Goal: Information Seeking & Learning: Understand process/instructions

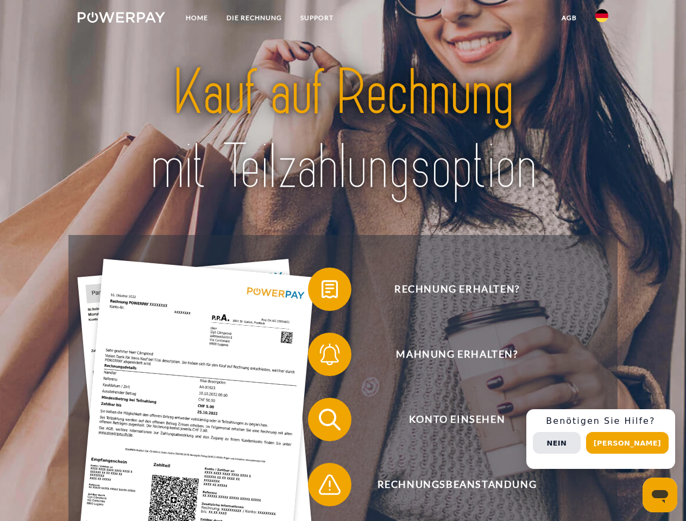
click at [121, 19] on img at bounding box center [121, 17] width 87 height 11
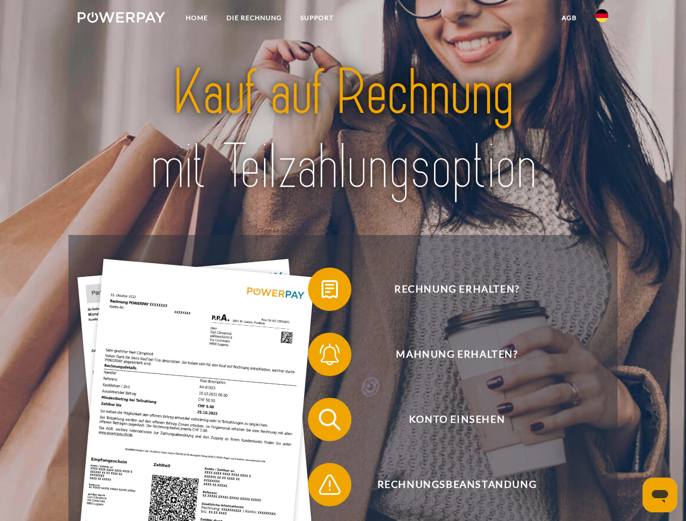
click at [602, 19] on img at bounding box center [601, 15] width 13 height 13
click at [569, 18] on link "agb" at bounding box center [569, 18] width 34 height 20
click at [322, 292] on span at bounding box center [313, 289] width 54 height 54
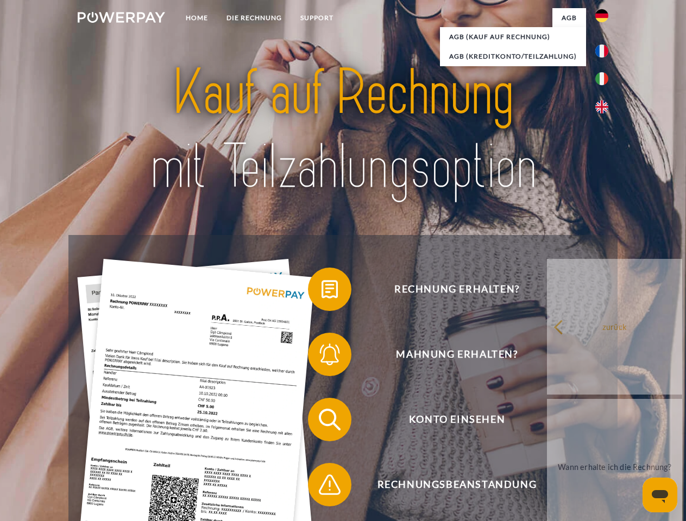
click at [322, 357] on span at bounding box center [313, 354] width 54 height 54
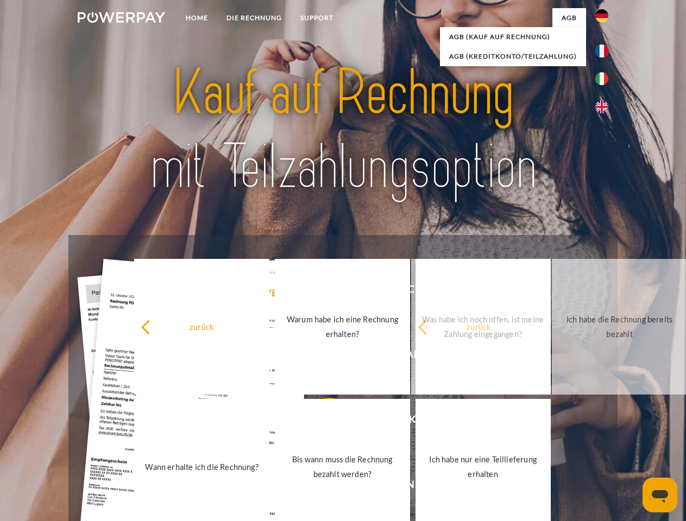
click at [322, 422] on link "Bis wann muss die Rechnung bezahlt werden?" at bounding box center [342, 467] width 135 height 136
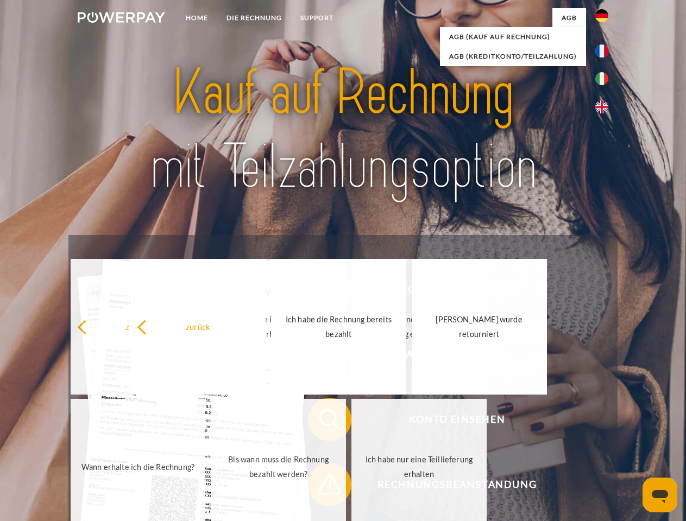
click at [322, 487] on span at bounding box center [313, 485] width 54 height 54
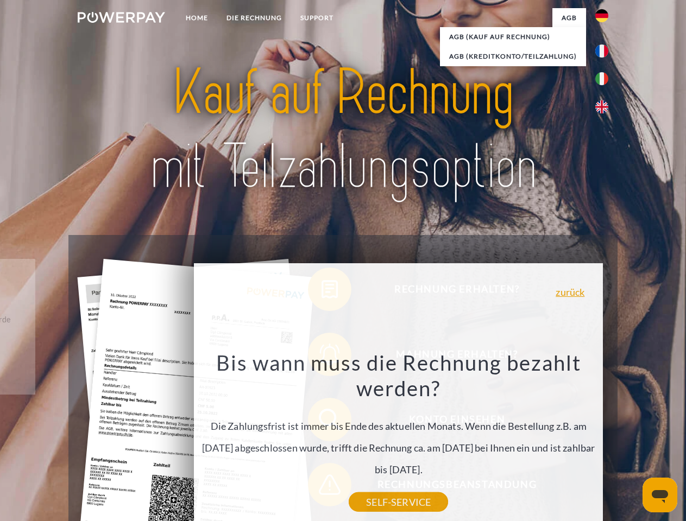
click at [604, 439] on div "Rechnung erhalten? Mahnung erhalten? Konto einsehen" at bounding box center [342, 452] width 549 height 434
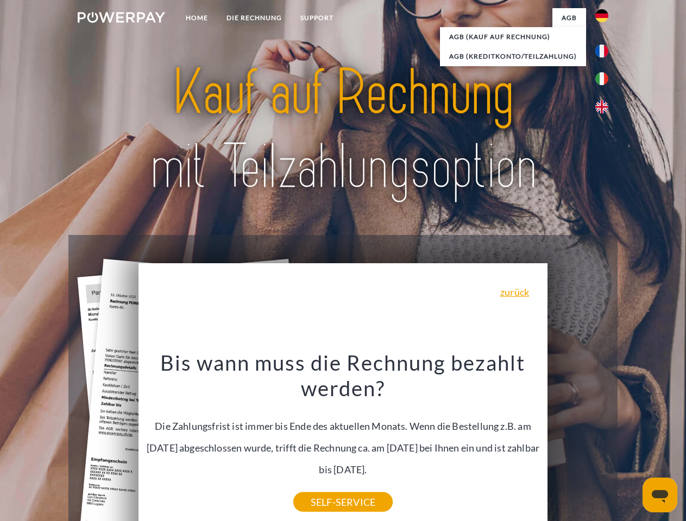
click at [578, 442] on span "Konto einsehen" at bounding box center [457, 419] width 266 height 43
click at [631, 443] on header "Home DIE RECHNUNG SUPPORT" at bounding box center [343, 375] width 686 height 750
